Goal: Information Seeking & Learning: Learn about a topic

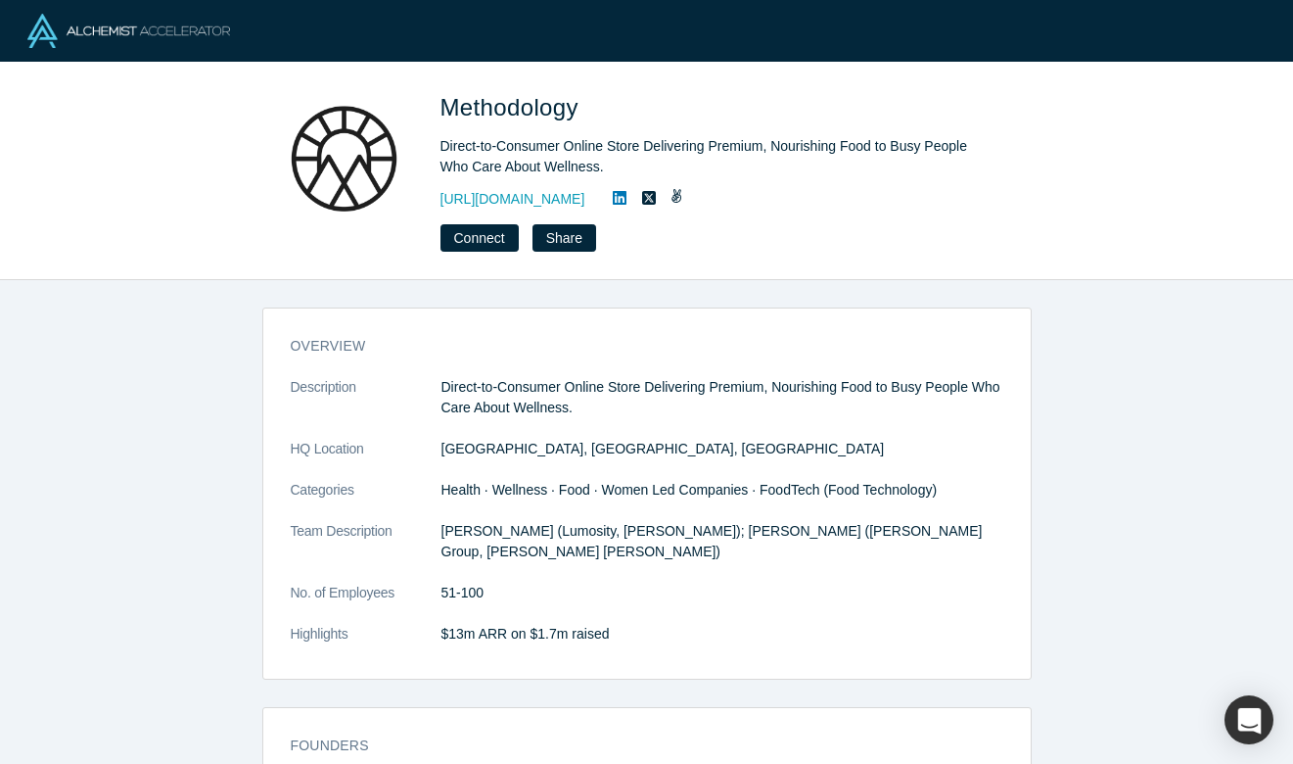
click at [164, 613] on div "overview Description Direct-to-Consumer Online Store Delivering Premium, Nouris…" at bounding box center [646, 522] width 1293 height 484
click at [586, 196] on link "[URL][DOMAIN_NAME]" at bounding box center [513, 199] width 145 height 21
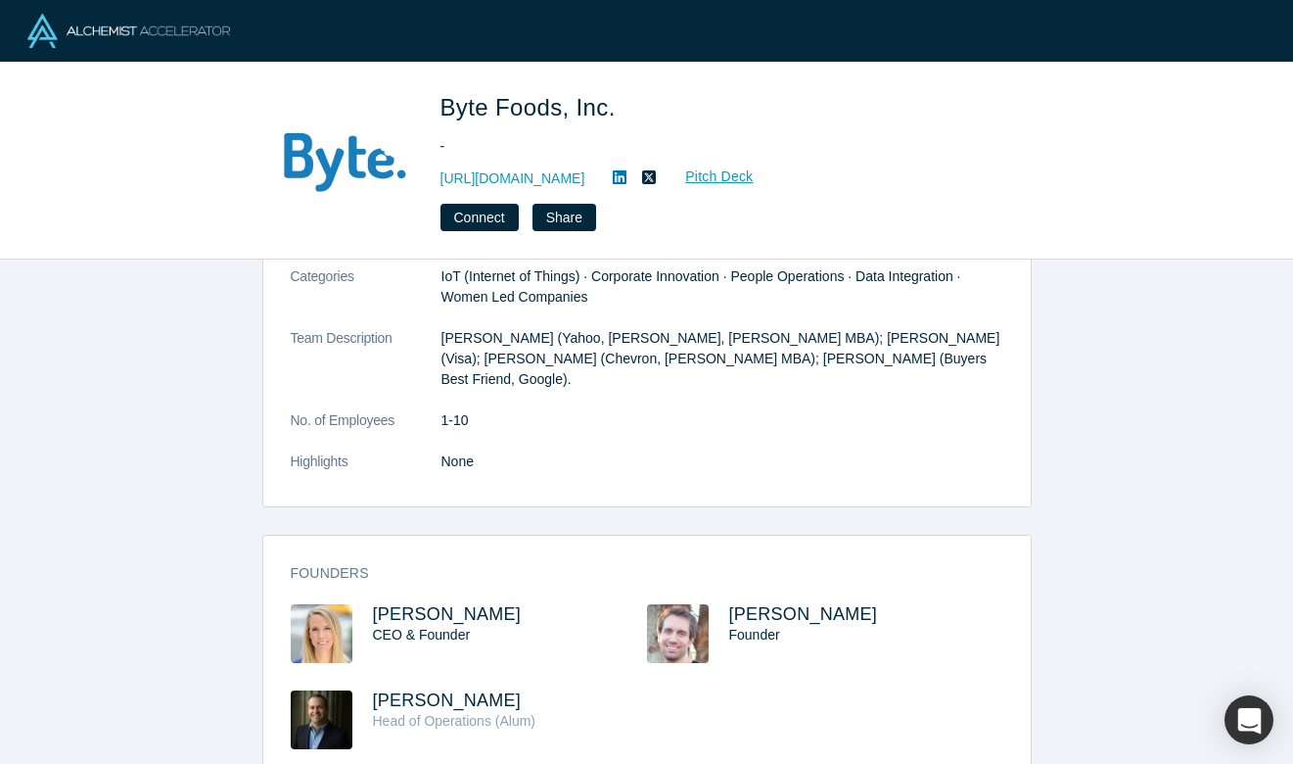
scroll to position [195, 0]
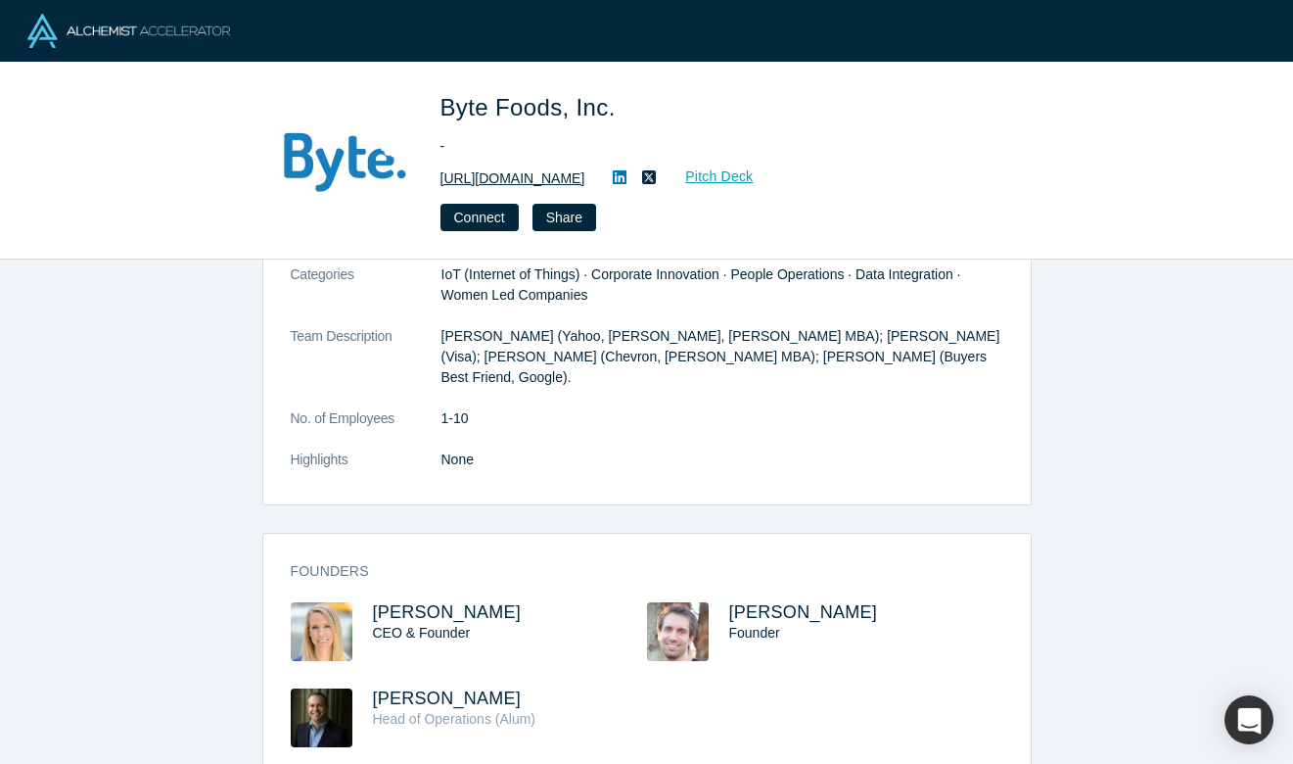
click at [479, 182] on link "https://www.bytefoods.co" at bounding box center [513, 178] width 145 height 21
click at [144, 558] on div "overview Description Byte is the most affordable fresh food solution for workpl…" at bounding box center [646, 511] width 1293 height 504
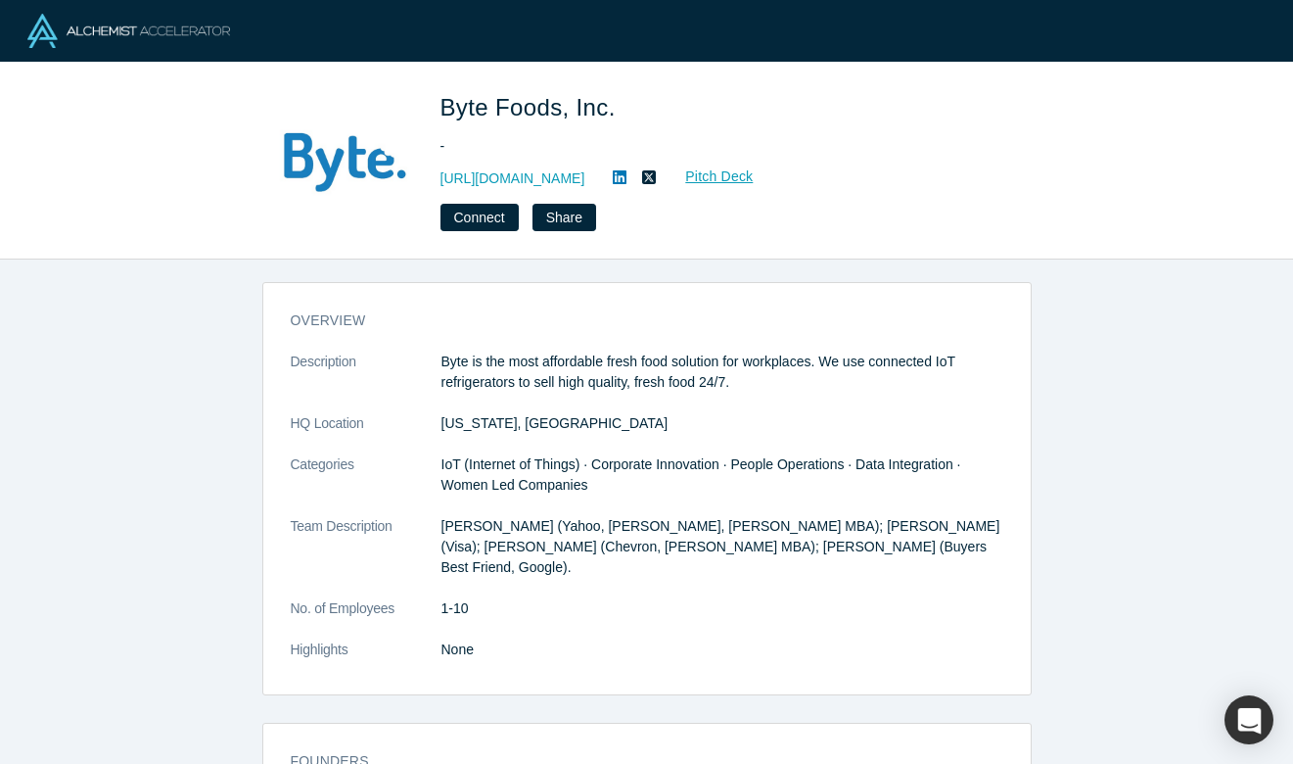
scroll to position [0, 0]
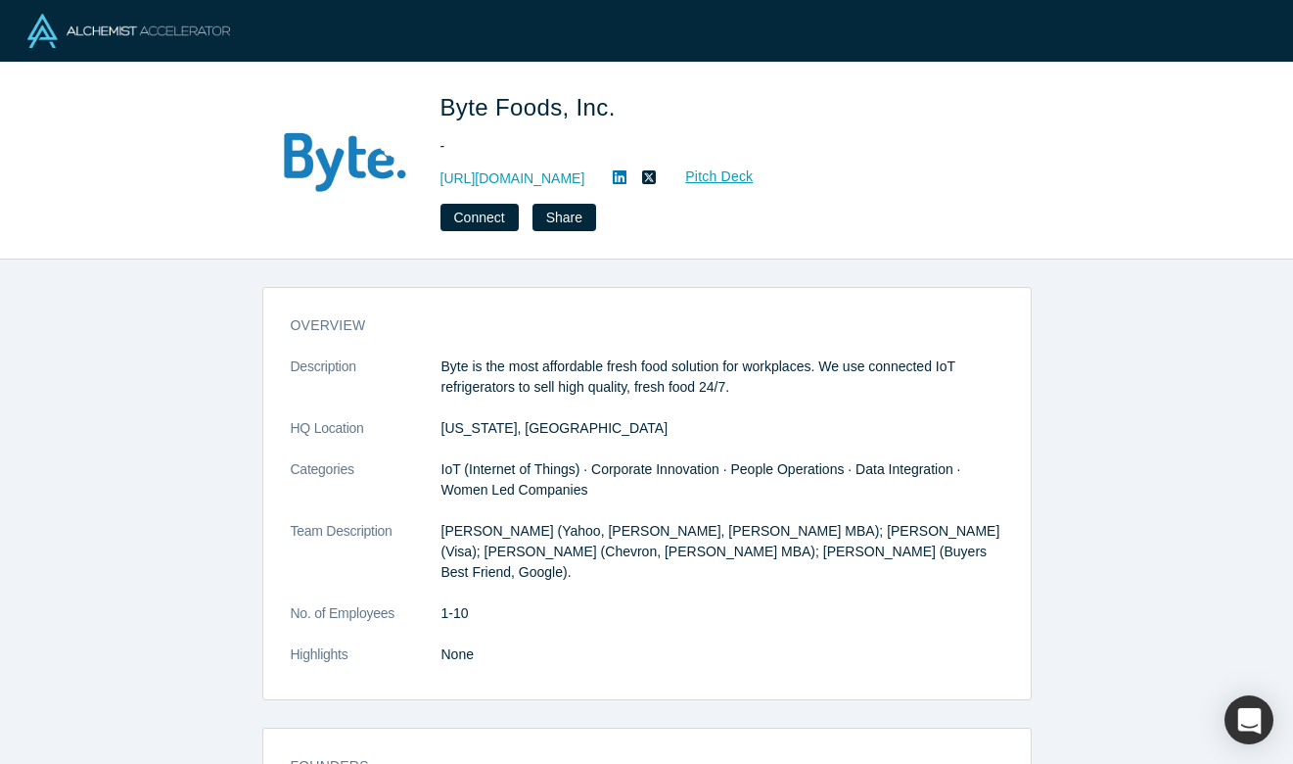
click at [122, 25] on img at bounding box center [128, 31] width 203 height 34
